Goal: Download file/media

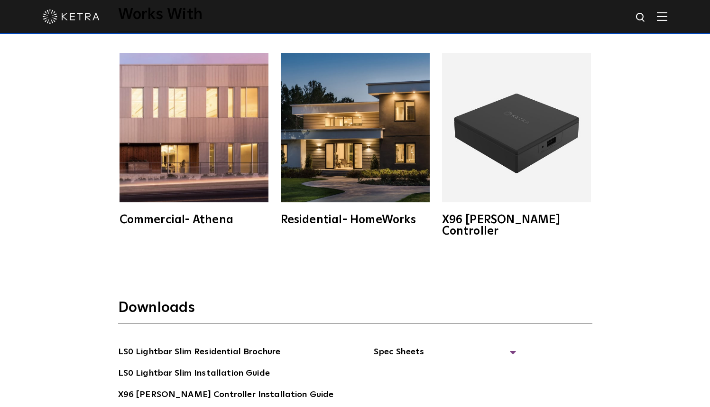
scroll to position [1637, 0]
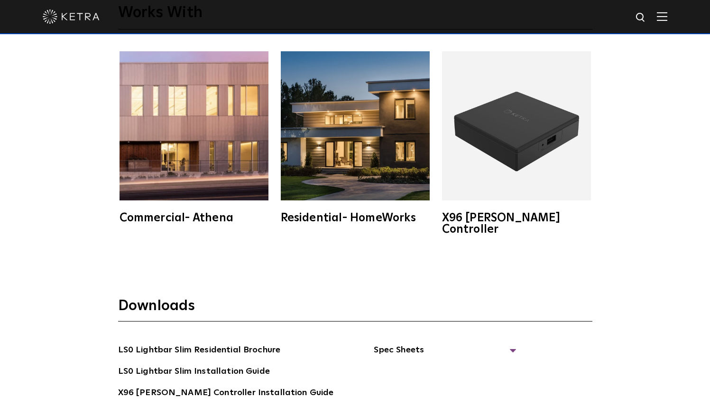
click at [513, 174] on img at bounding box center [516, 125] width 149 height 149
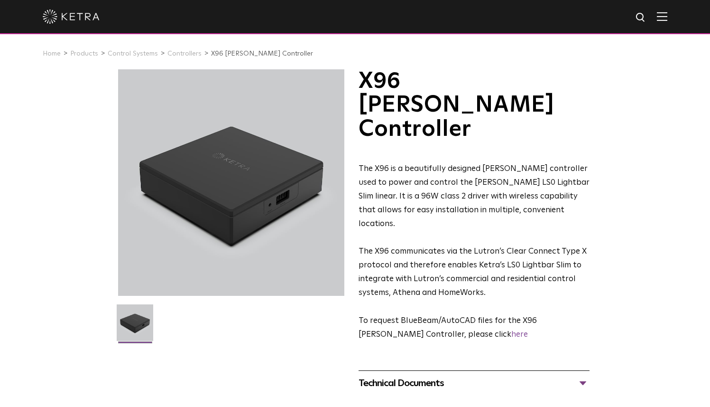
click at [408, 375] on div "Technical Documents" at bounding box center [474, 382] width 231 height 15
click at [414, 406] on link "X96 Specification Sheet" at bounding box center [406, 412] width 94 height 8
